Goal: Information Seeking & Learning: Find specific fact

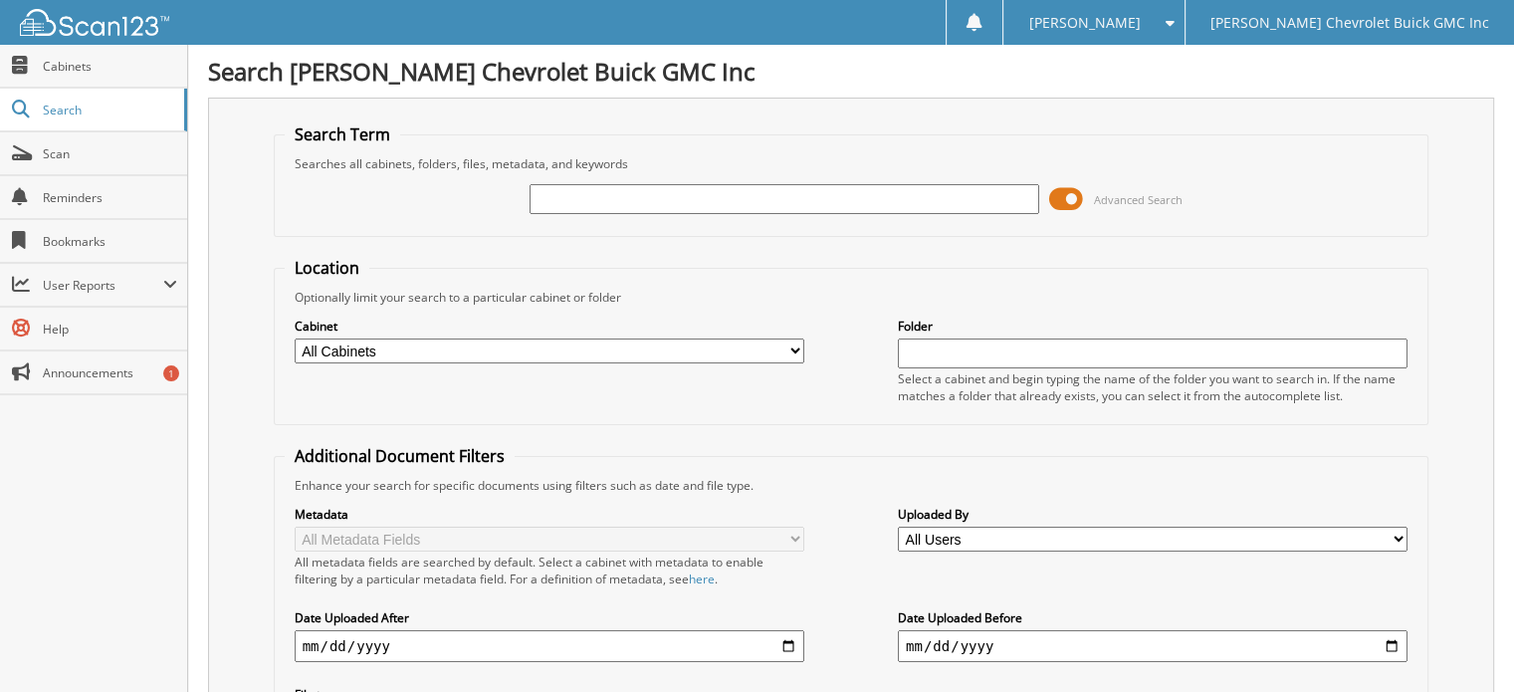
click at [683, 203] on input "text" at bounding box center [784, 199] width 510 height 30
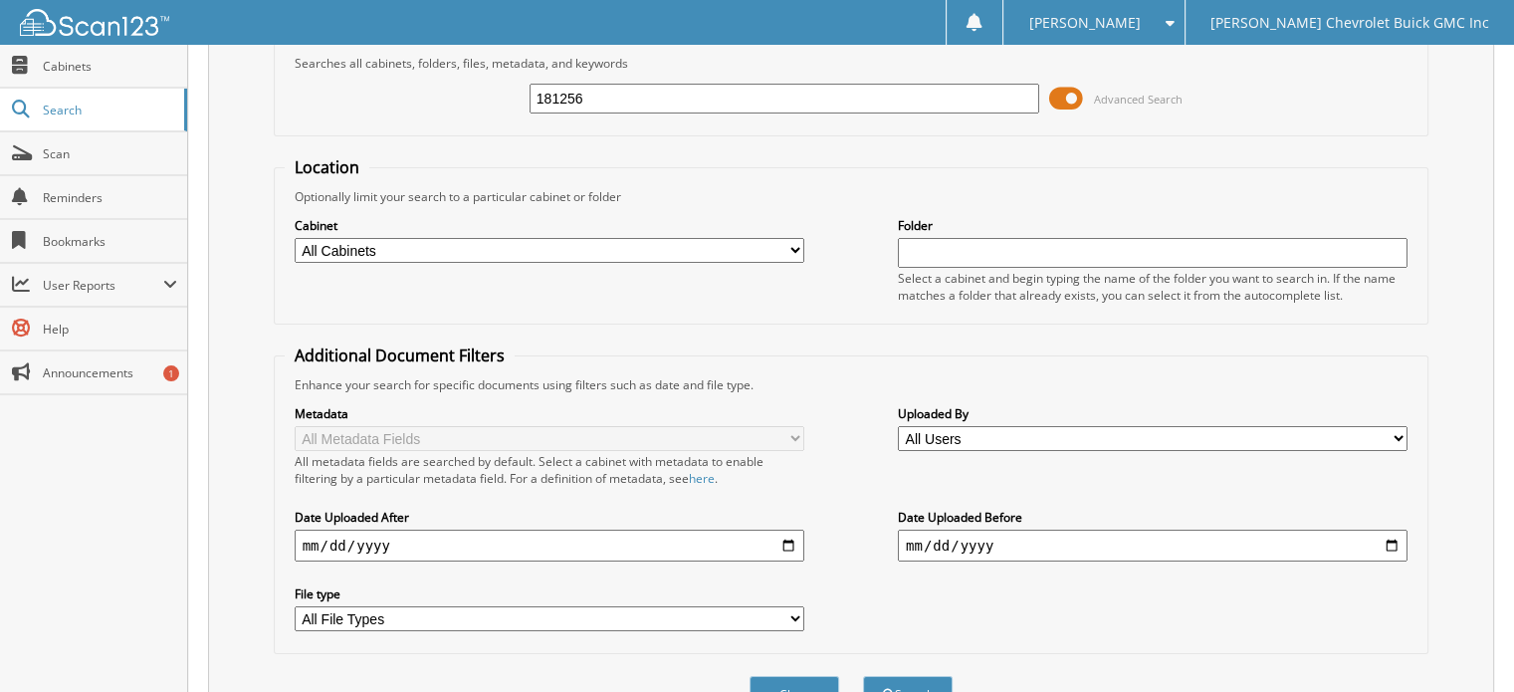
scroll to position [193, 0]
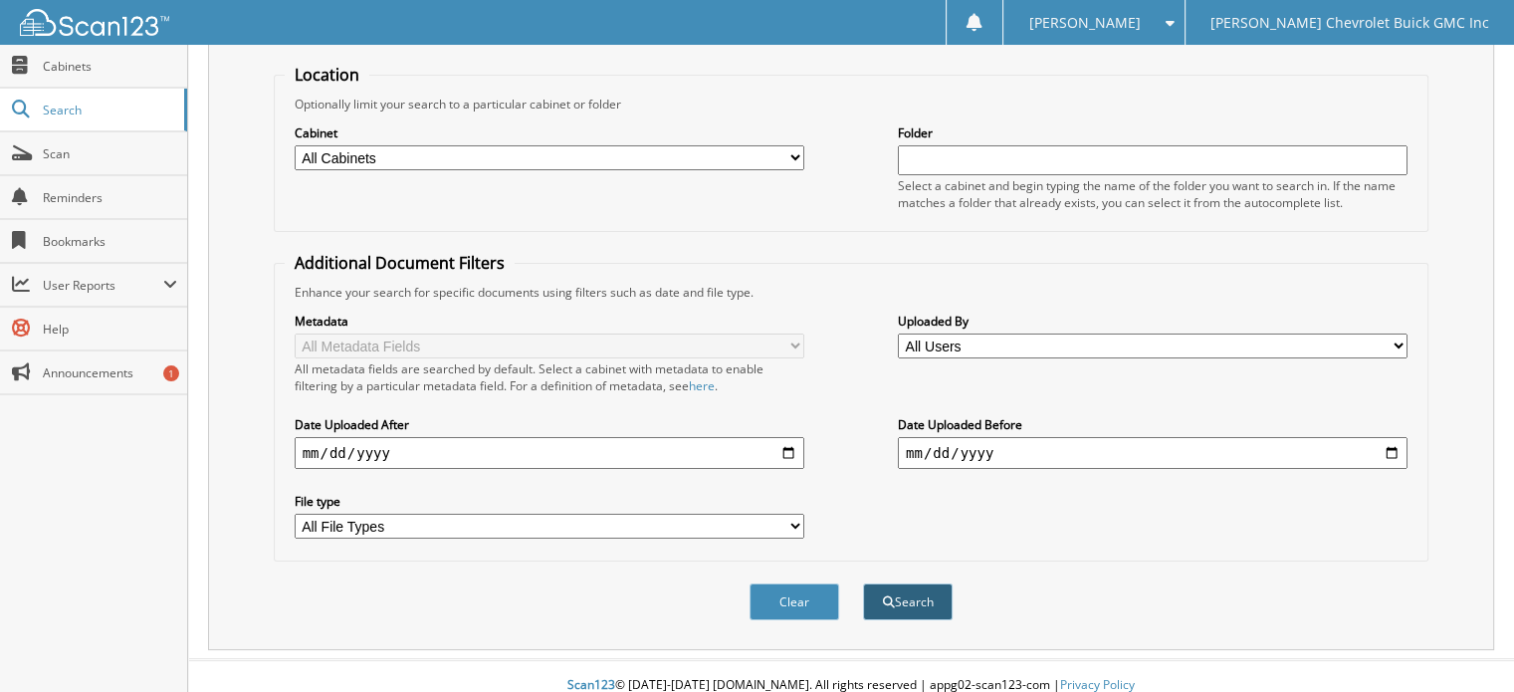
type input "181256"
click at [904, 589] on button "Search" at bounding box center [908, 601] width 90 height 37
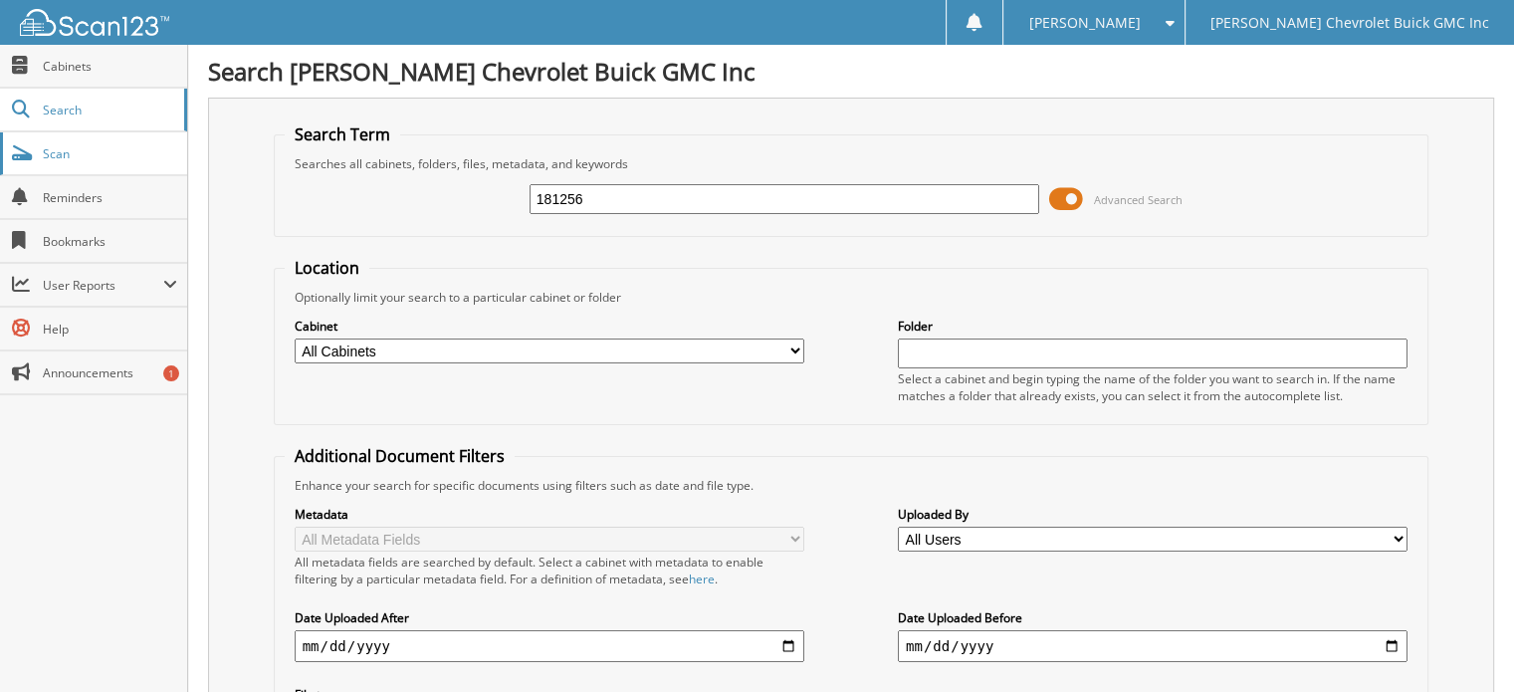
drag, startPoint x: 647, startPoint y: 194, endPoint x: 0, endPoint y: 167, distance: 647.4
click at [0, 167] on body "Donna S. Settings Logout Larry Hudson Chevrolet Buick GMC Inc Close Cabinets Se…" at bounding box center [757, 594] width 1514 height 1189
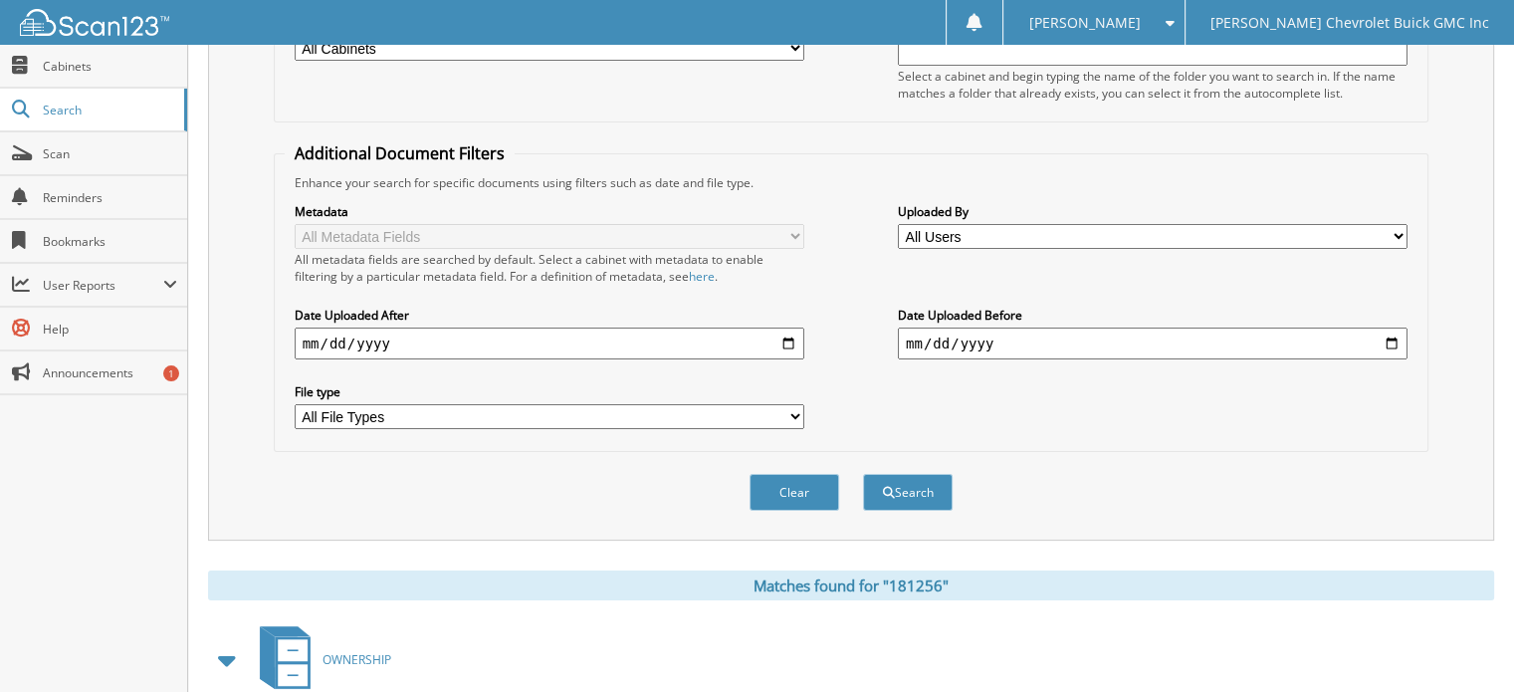
scroll to position [398, 0]
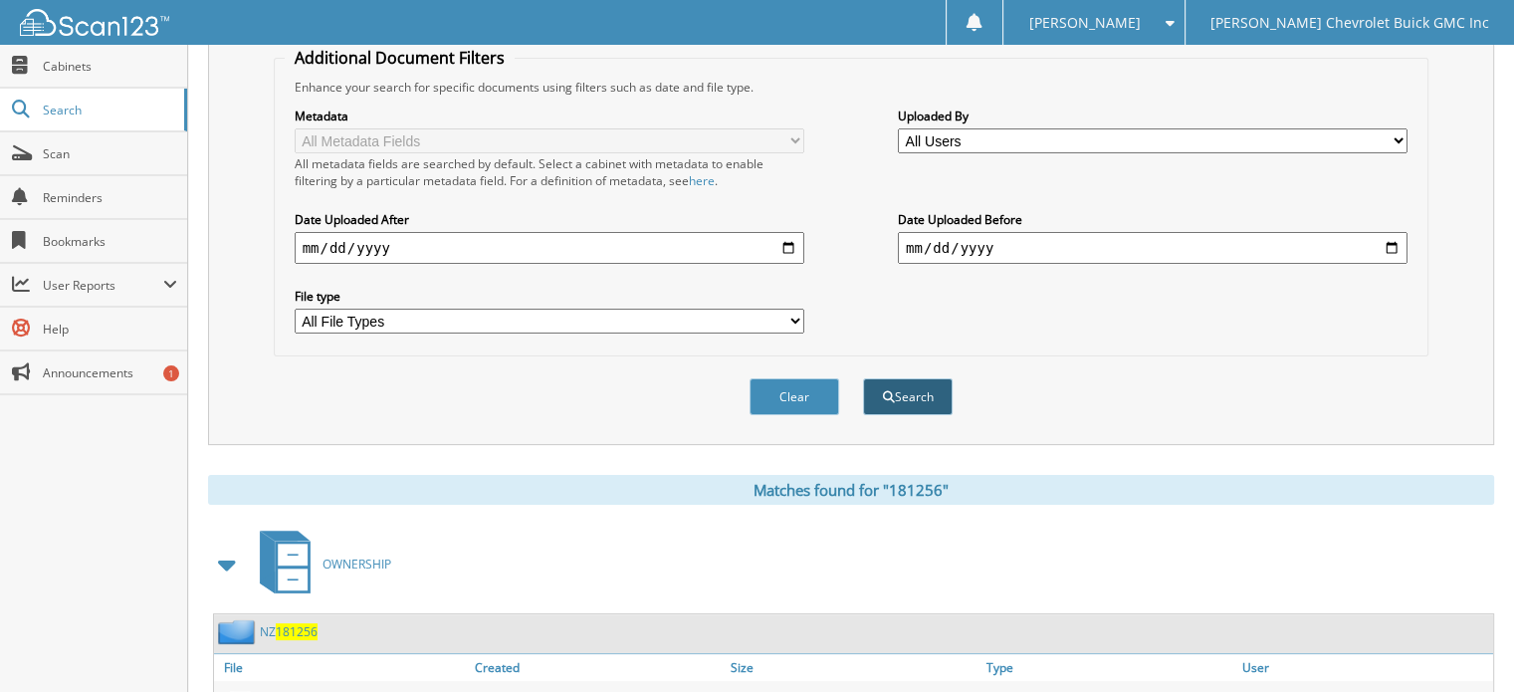
type input "49947"
click at [904, 378] on button "Search" at bounding box center [908, 396] width 90 height 37
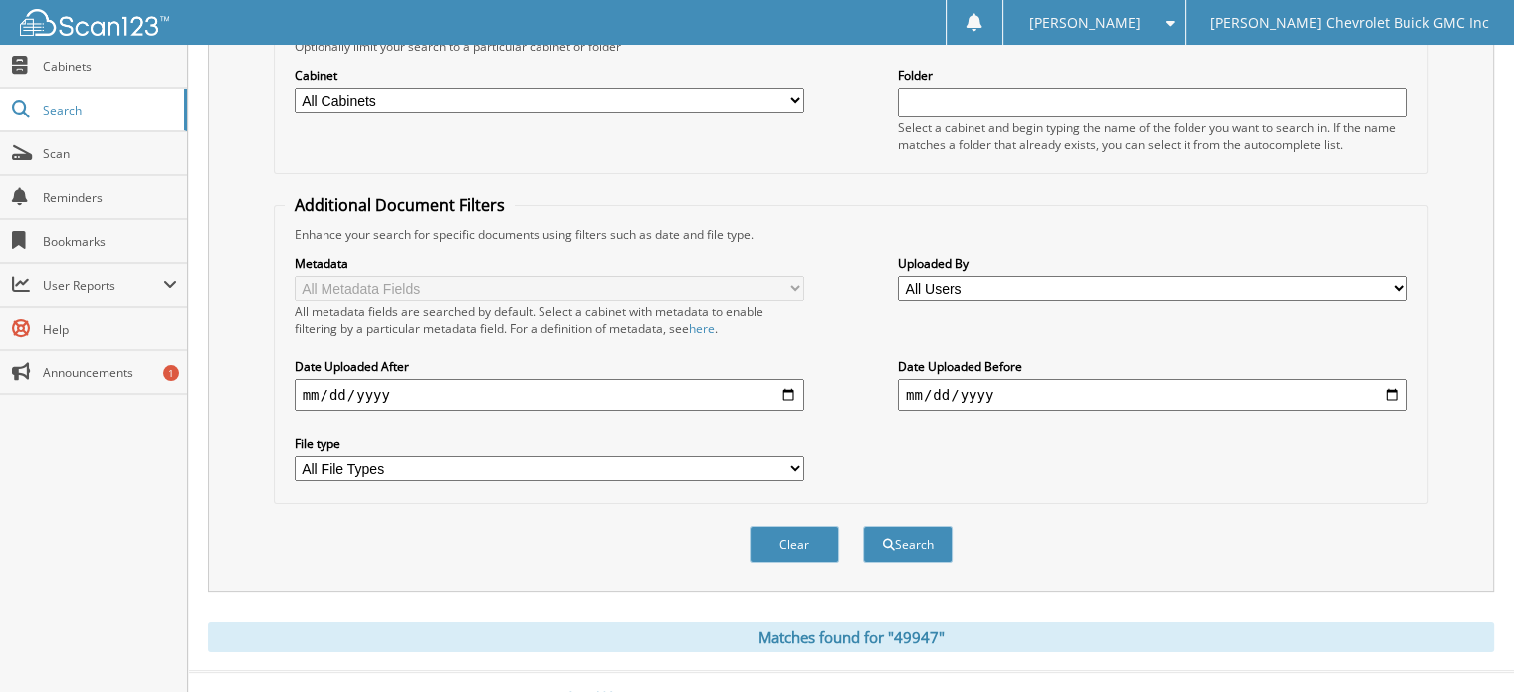
scroll to position [263, 0]
